Goal: Task Accomplishment & Management: Manage account settings

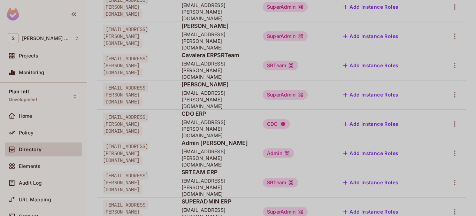
scroll to position [125, 0]
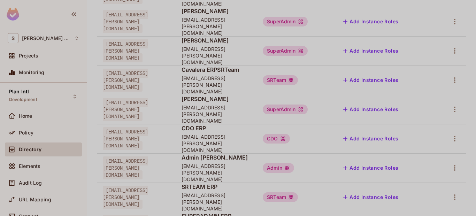
click at [454, 162] on div at bounding box center [450, 167] width 20 height 11
click at [452, 164] on icon "button" at bounding box center [454, 168] width 8 height 8
click at [416, 157] on div "Edit Attributes" at bounding box center [425, 158] width 34 height 7
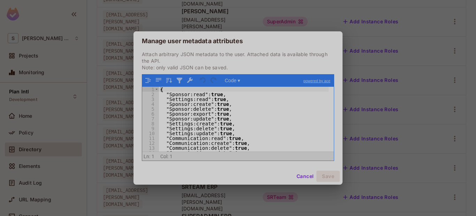
click at [202, 118] on div "{ "Sponsor:read" : true , "Settings:read" : true , "Sponsor:create" : true , "S…" at bounding box center [244, 124] width 170 height 75
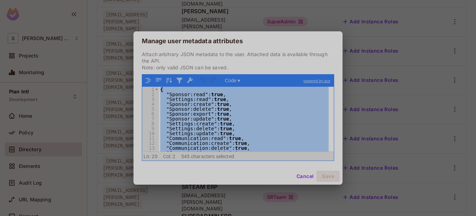
click at [307, 172] on button "Cancel" at bounding box center [305, 176] width 23 height 11
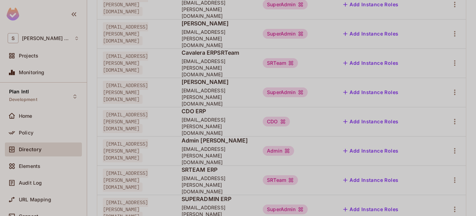
scroll to position [141, 0]
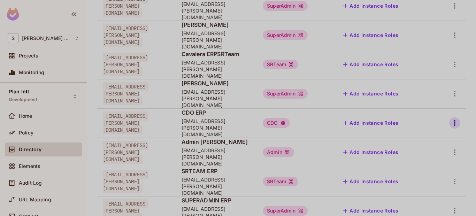
click at [451, 119] on icon "button" at bounding box center [454, 123] width 8 height 8
click at [421, 117] on div "Edit Attributes" at bounding box center [425, 119] width 34 height 7
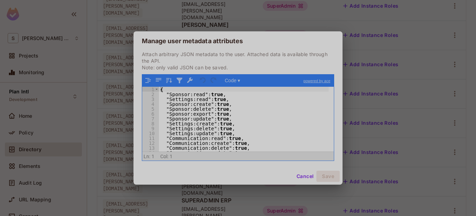
click at [213, 109] on div "{ "Sponsor:read" : true , "Settings:read" : true , "Sponsor:create" : true , "S…" at bounding box center [244, 124] width 170 height 75
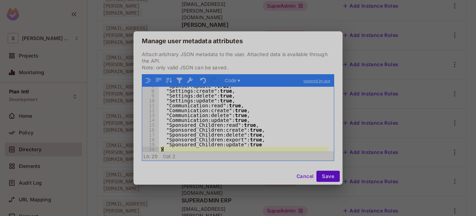
scroll to position [33, 0]
click at [326, 175] on button "Save" at bounding box center [327, 176] width 23 height 11
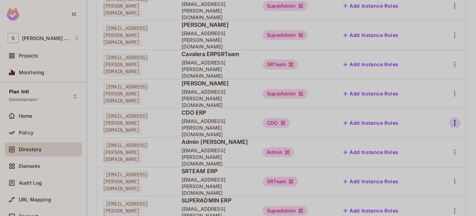
click at [450, 119] on icon "button" at bounding box center [454, 123] width 8 height 8
click at [422, 103] on li "Edit" at bounding box center [419, 104] width 62 height 15
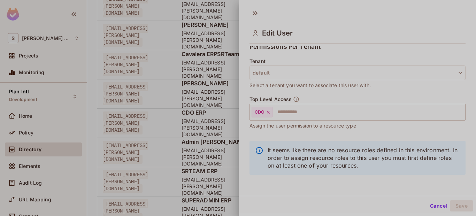
scroll to position [161, 0]
click at [268, 112] on icon at bounding box center [268, 111] width 3 height 3
click at [273, 112] on input "text" at bounding box center [351, 112] width 201 height 14
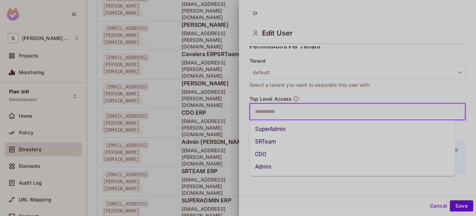
click at [272, 138] on li "SRTeam" at bounding box center [351, 141] width 205 height 13
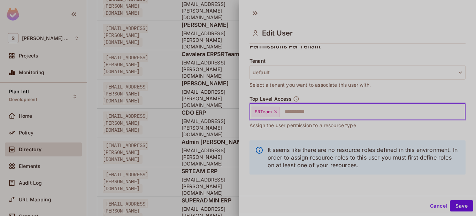
click at [276, 111] on icon at bounding box center [275, 111] width 5 height 5
click at [276, 111] on input "text" at bounding box center [351, 112] width 201 height 14
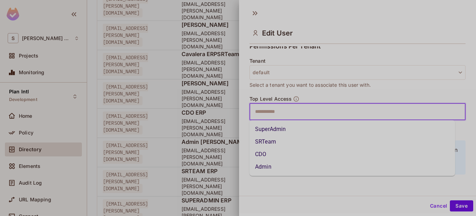
click at [278, 150] on li "CDO" at bounding box center [351, 154] width 205 height 13
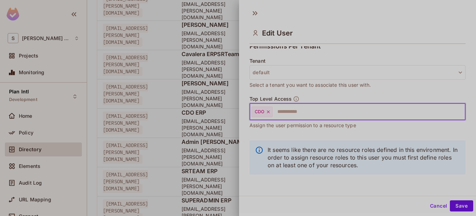
click at [438, 207] on button "Cancel" at bounding box center [438, 205] width 23 height 11
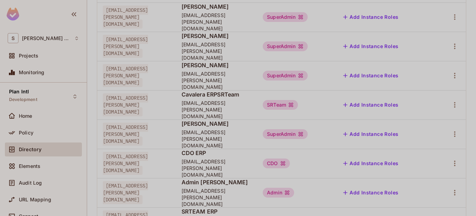
scroll to position [125, 0]
